Goal: Task Accomplishment & Management: Use online tool/utility

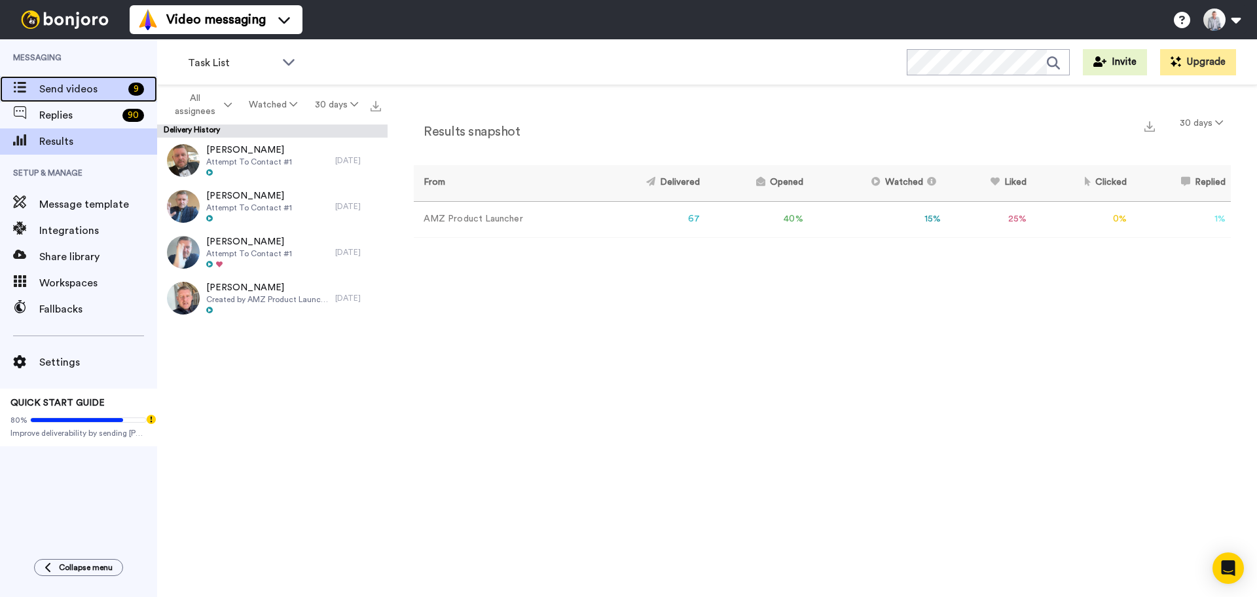
click at [58, 83] on span "Send videos" at bounding box center [81, 89] width 84 height 16
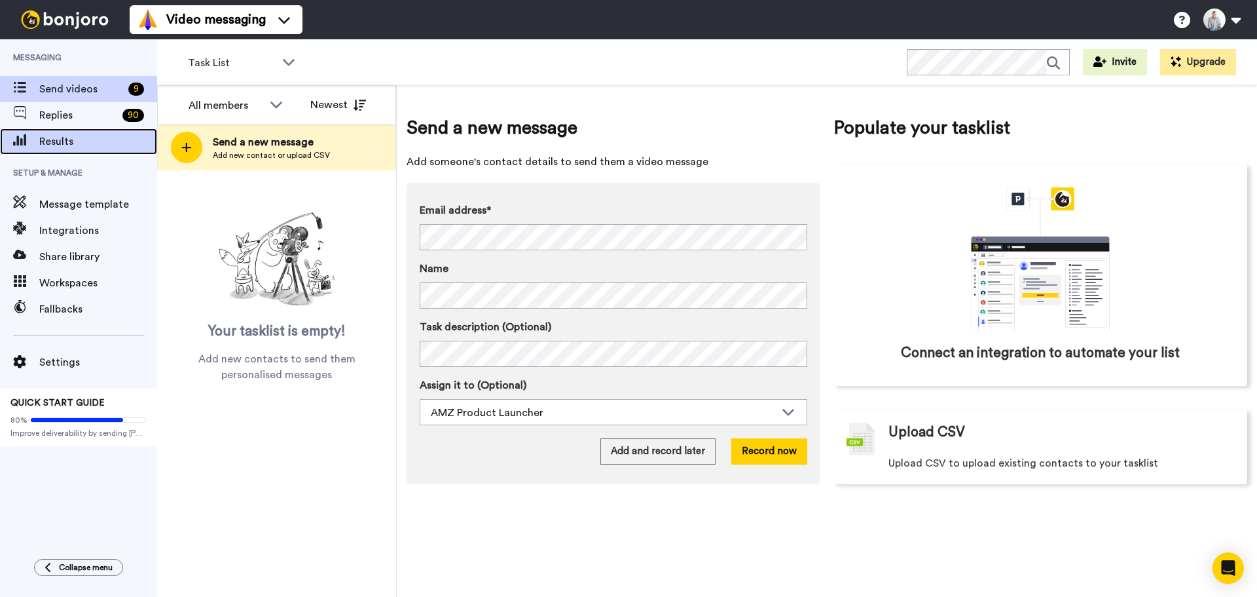
click at [65, 143] on span "Results" at bounding box center [98, 142] width 118 height 16
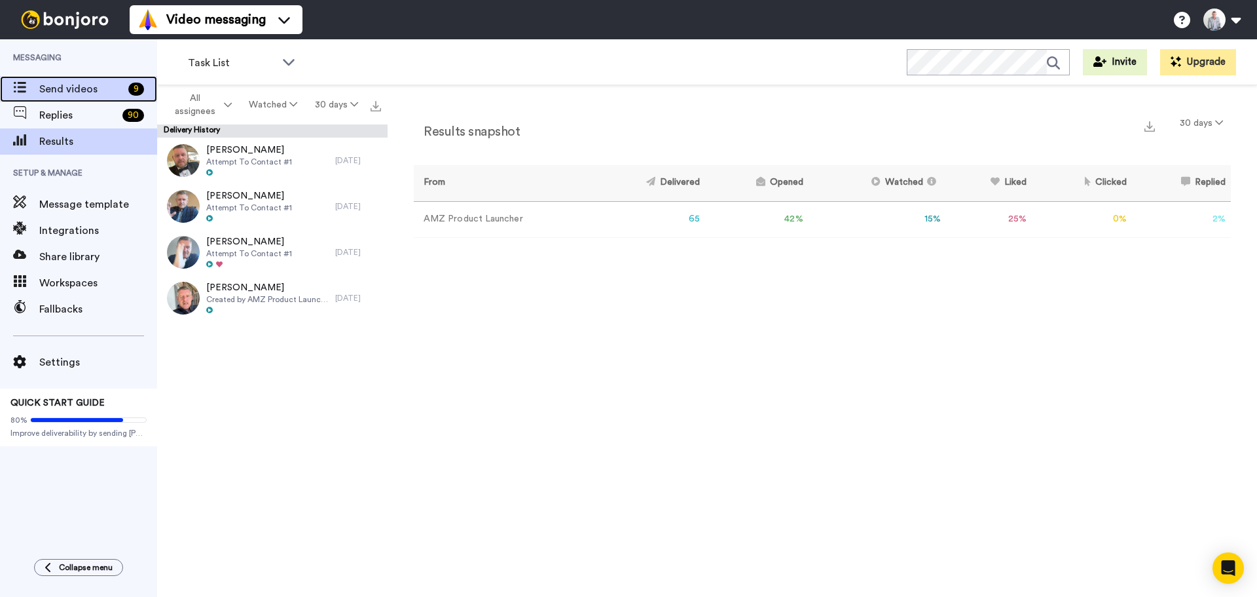
click at [65, 92] on span "Send videos" at bounding box center [81, 89] width 84 height 16
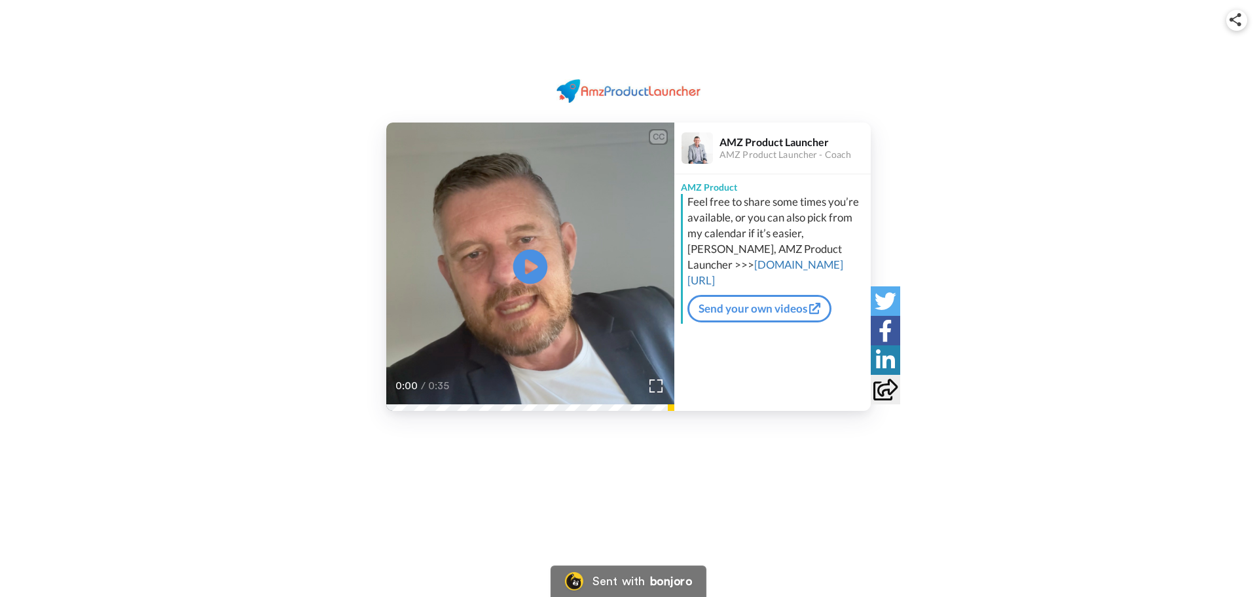
click at [519, 284] on icon "Play/Pause" at bounding box center [530, 267] width 35 height 62
